Goal: Task Accomplishment & Management: Manage account settings

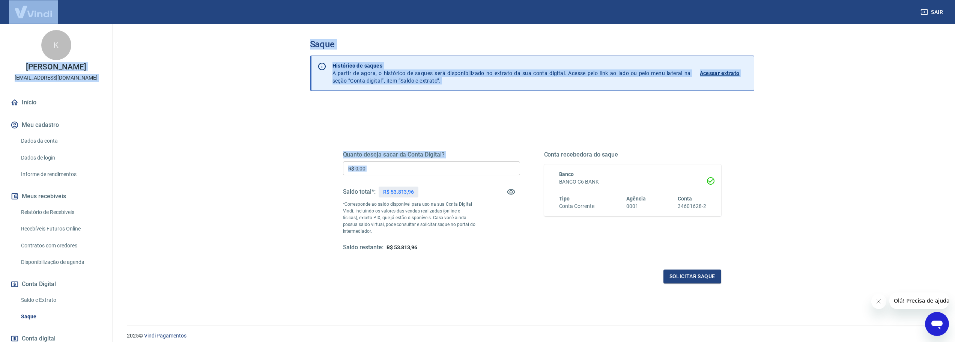
drag, startPoint x: 351, startPoint y: 191, endPoint x: 8, endPoint y: 5, distance: 389.9
click at [8, 5] on div "Sair K [PERSON_NAME] [EMAIL_ADDRESS][DOMAIN_NAME] Início Meu cadastro Dados da …" at bounding box center [477, 171] width 955 height 342
click at [351, 71] on p "Histórico de saques A partir de agora, o histórico de saques será disponibiliza…" at bounding box center [512, 73] width 358 height 23
